Goal: Book appointment/travel/reservation

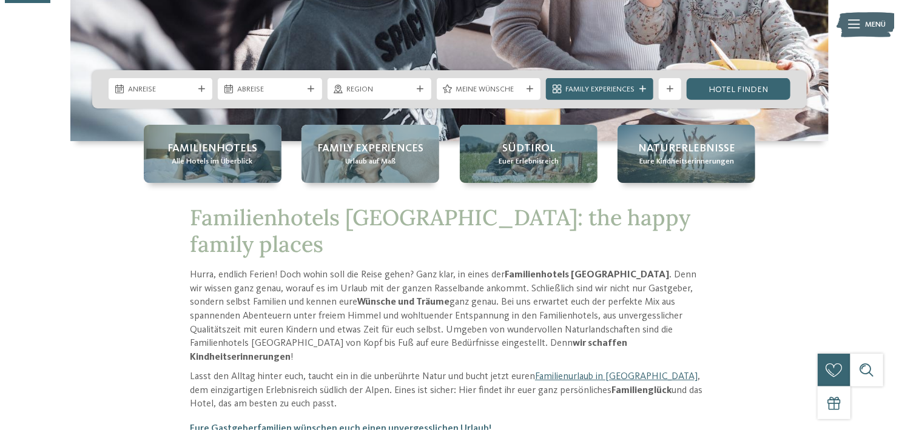
scroll to position [243, 0]
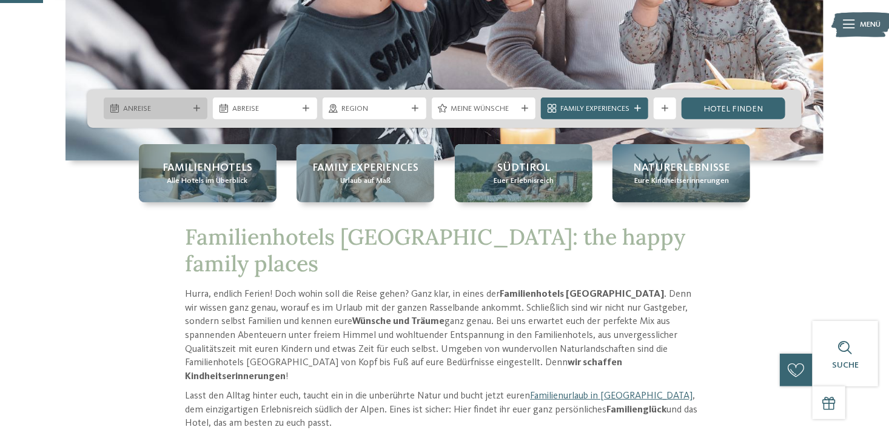
click at [197, 107] on icon at bounding box center [196, 108] width 7 height 7
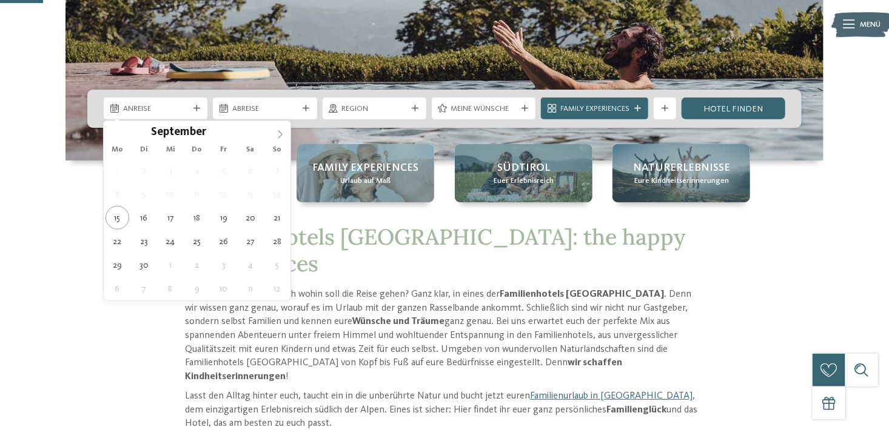
click at [276, 135] on icon at bounding box center [280, 134] width 8 height 8
type input "****"
click at [276, 135] on icon at bounding box center [280, 134] width 8 height 8
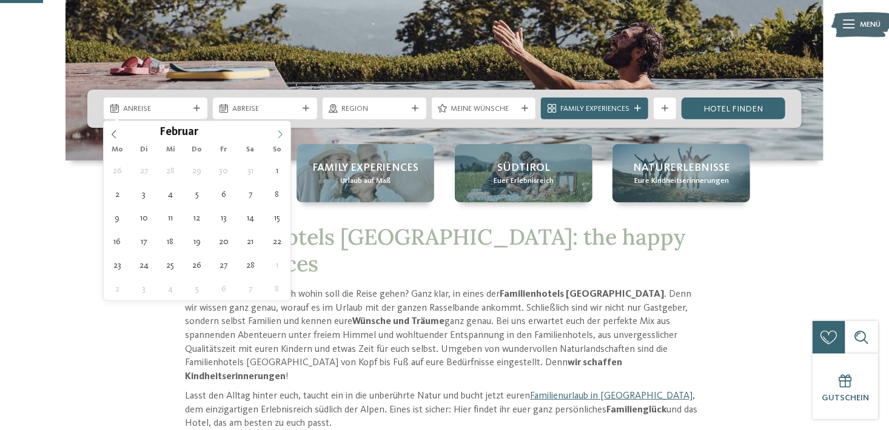
click at [276, 135] on icon at bounding box center [280, 134] width 8 height 8
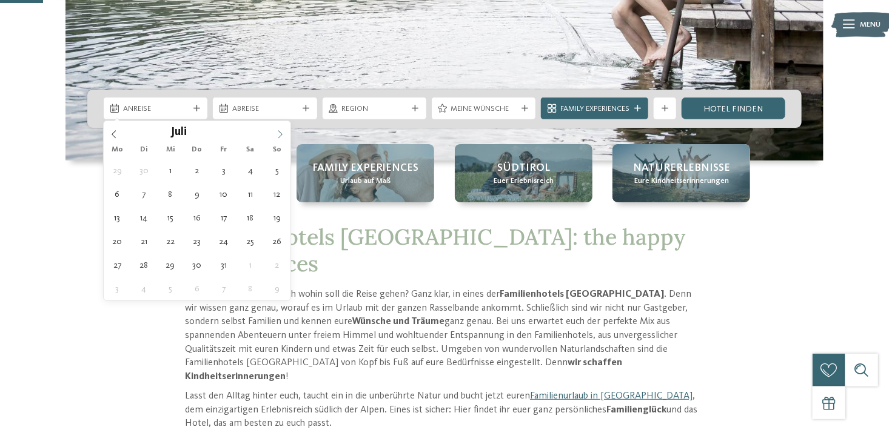
click at [276, 135] on icon at bounding box center [280, 134] width 8 height 8
type div "[DATE]"
type input "****"
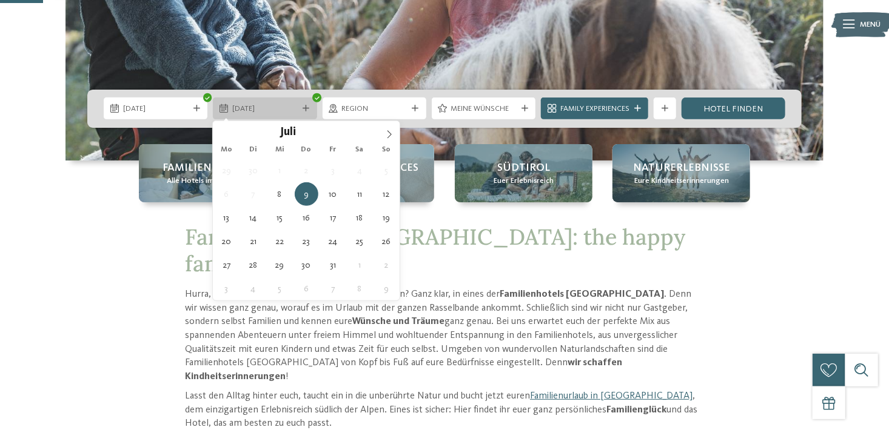
click at [305, 108] on icon at bounding box center [306, 108] width 7 height 7
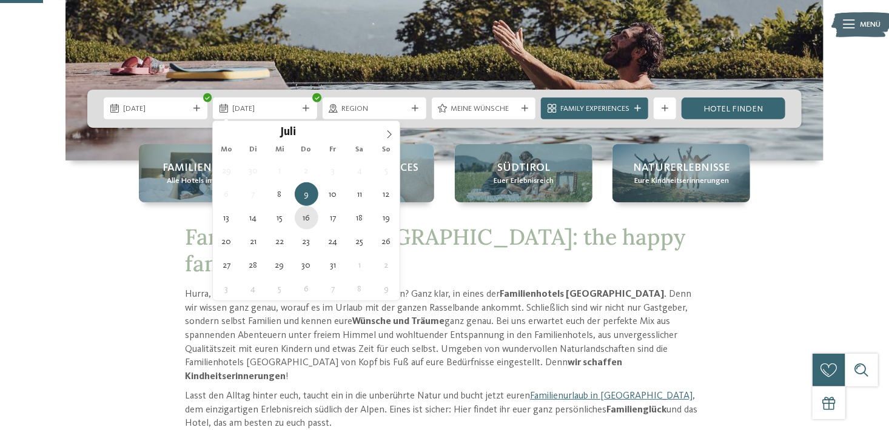
type div "[DATE]"
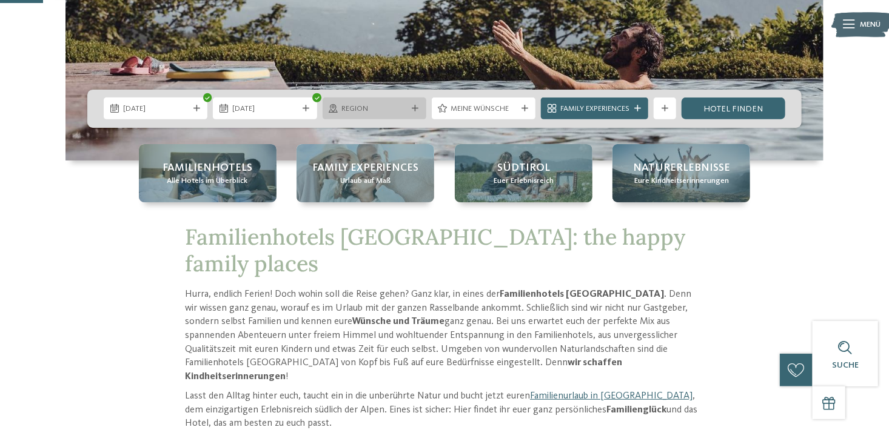
click at [408, 110] on div "Region" at bounding box center [374, 109] width 71 height 12
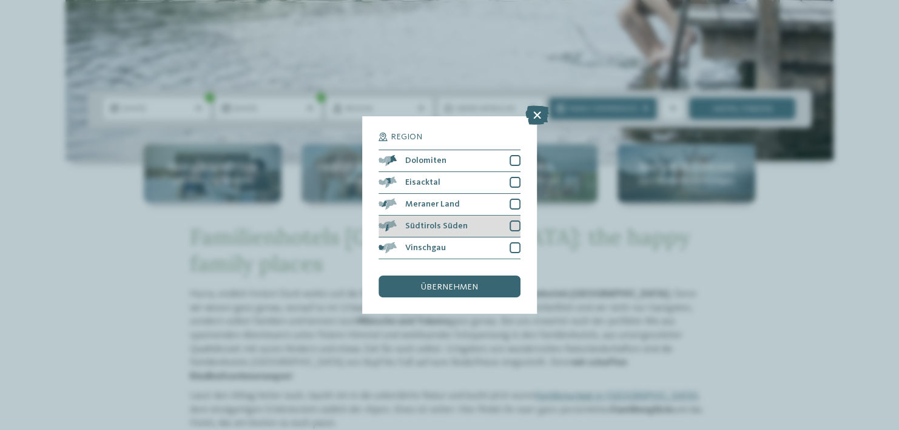
click at [395, 220] on div "Südtirols Süden" at bounding box center [449, 227] width 142 height 22
click at [423, 290] on span "übernehmen" at bounding box center [449, 287] width 57 height 8
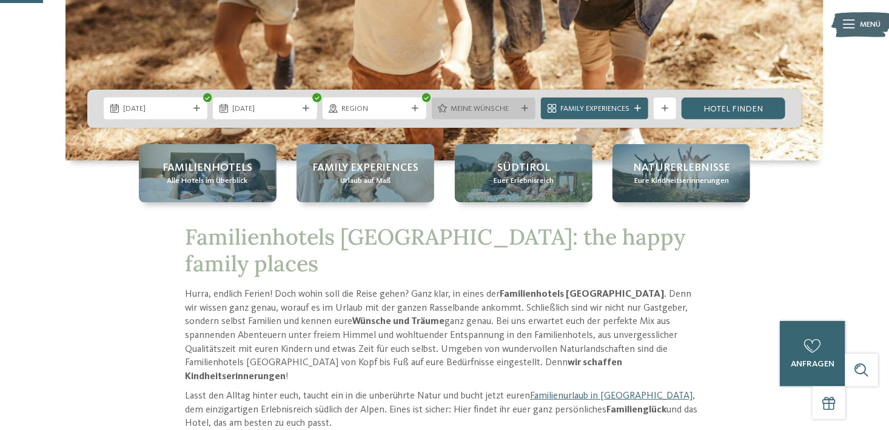
click at [522, 108] on icon at bounding box center [524, 108] width 7 height 7
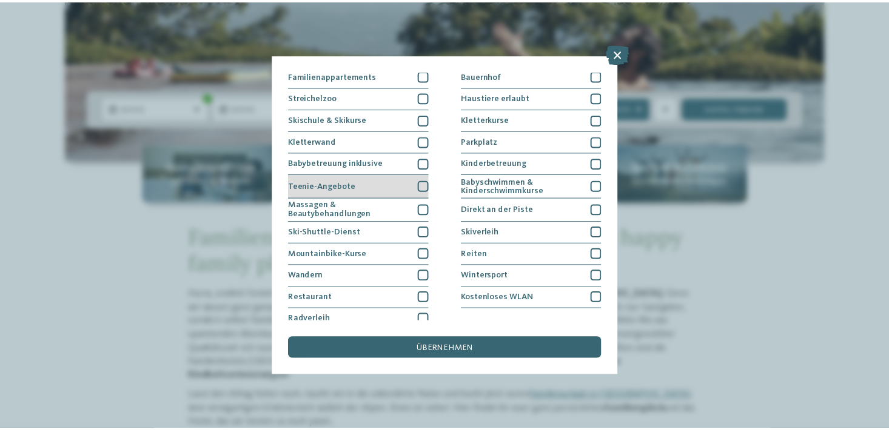
scroll to position [141, 0]
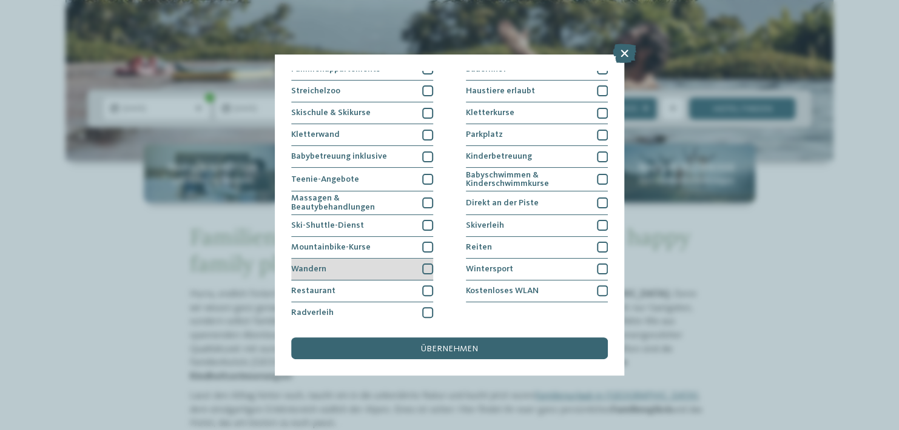
click at [423, 266] on div at bounding box center [427, 269] width 11 height 11
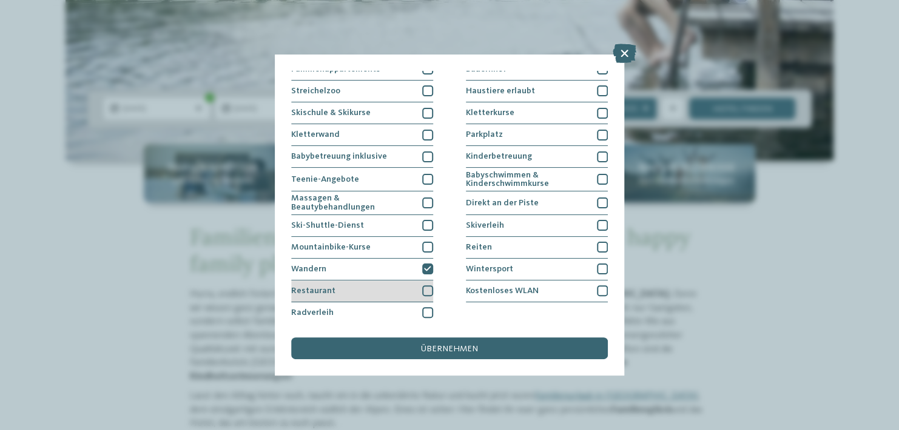
click at [426, 286] on div at bounding box center [427, 291] width 11 height 11
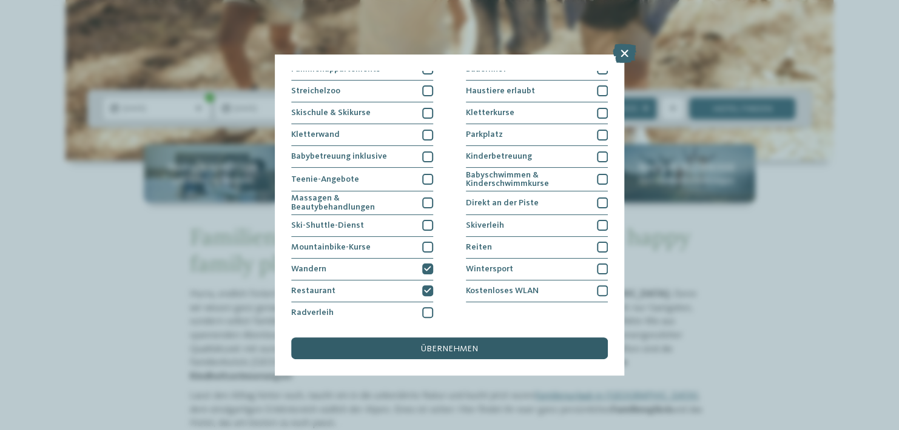
click at [440, 348] on span "übernehmen" at bounding box center [449, 349] width 57 height 8
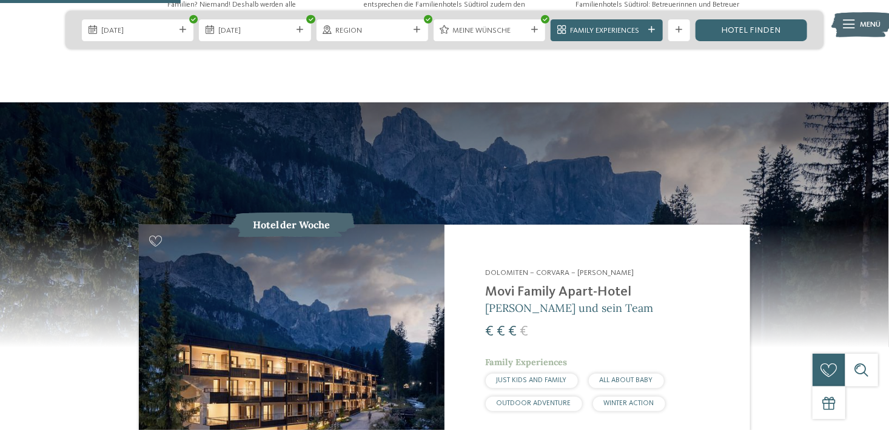
scroll to position [970, 0]
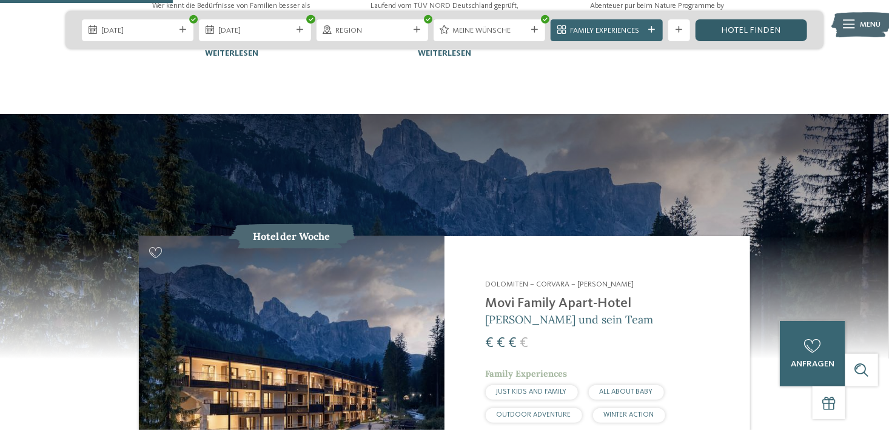
click at [751, 33] on link "Hotel finden" at bounding box center [751, 30] width 112 height 22
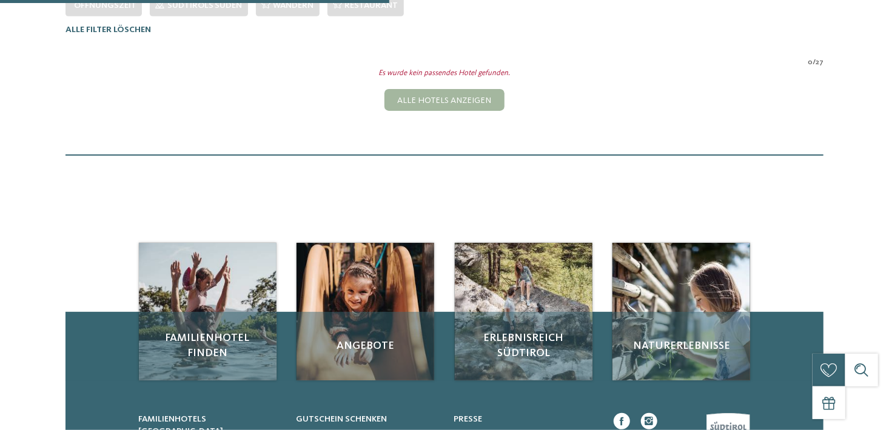
scroll to position [351, 0]
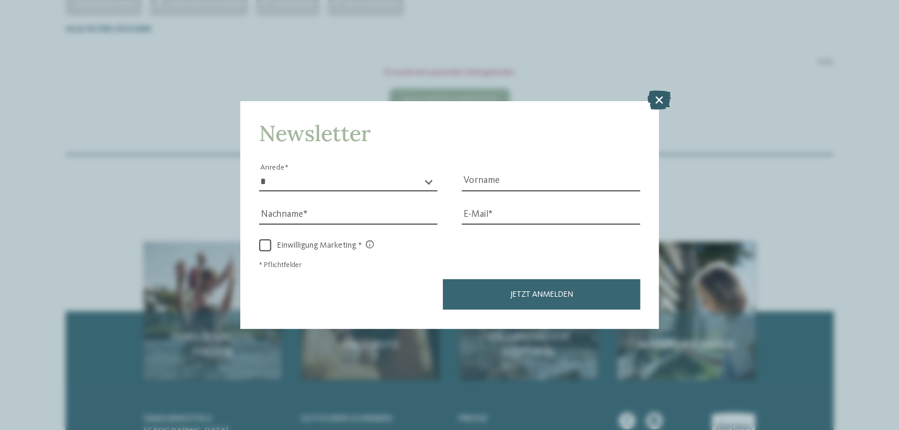
click at [658, 103] on icon at bounding box center [659, 100] width 24 height 19
